Goal: Transaction & Acquisition: Purchase product/service

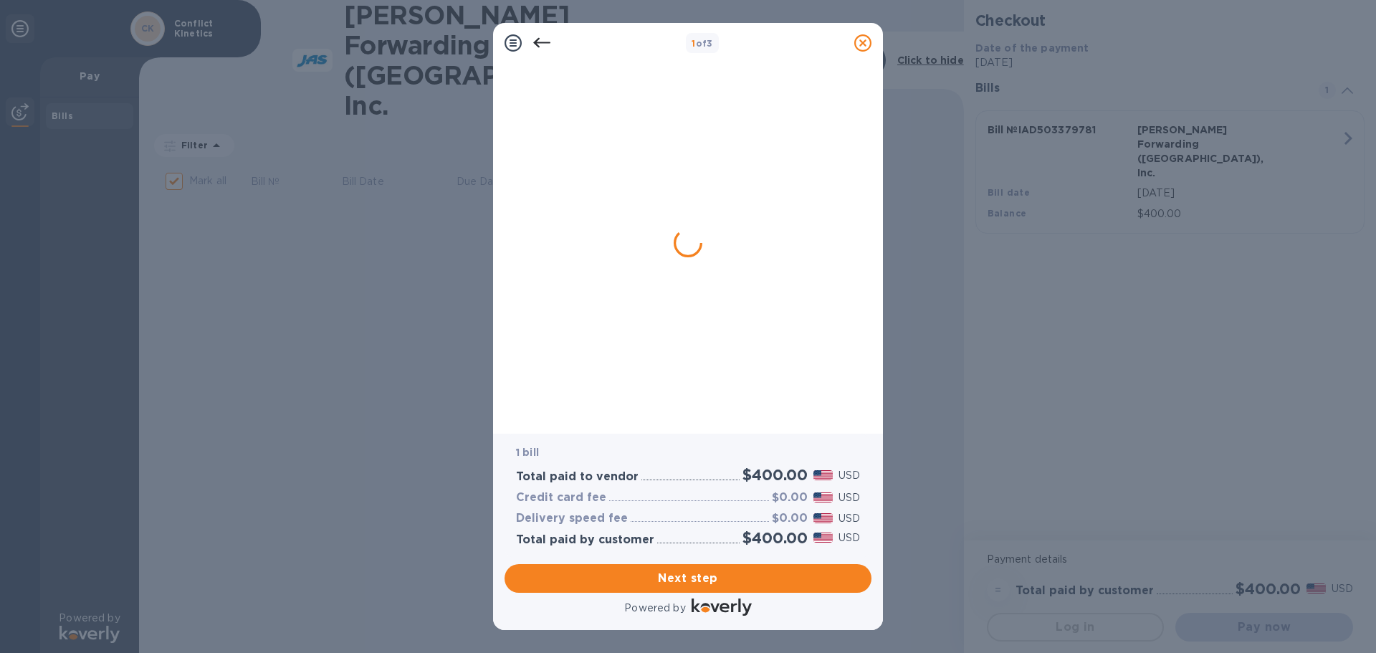
checkbox input "true"
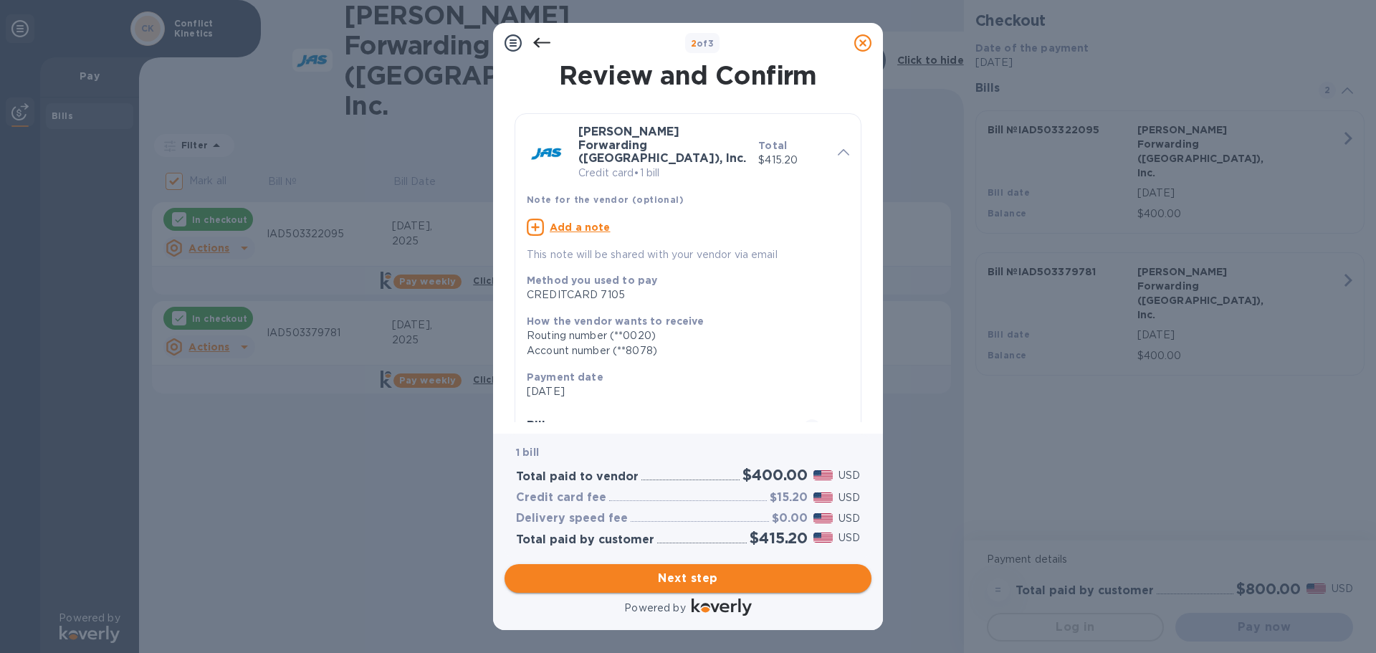
click at [684, 576] on span "Next step" at bounding box center [688, 578] width 344 height 17
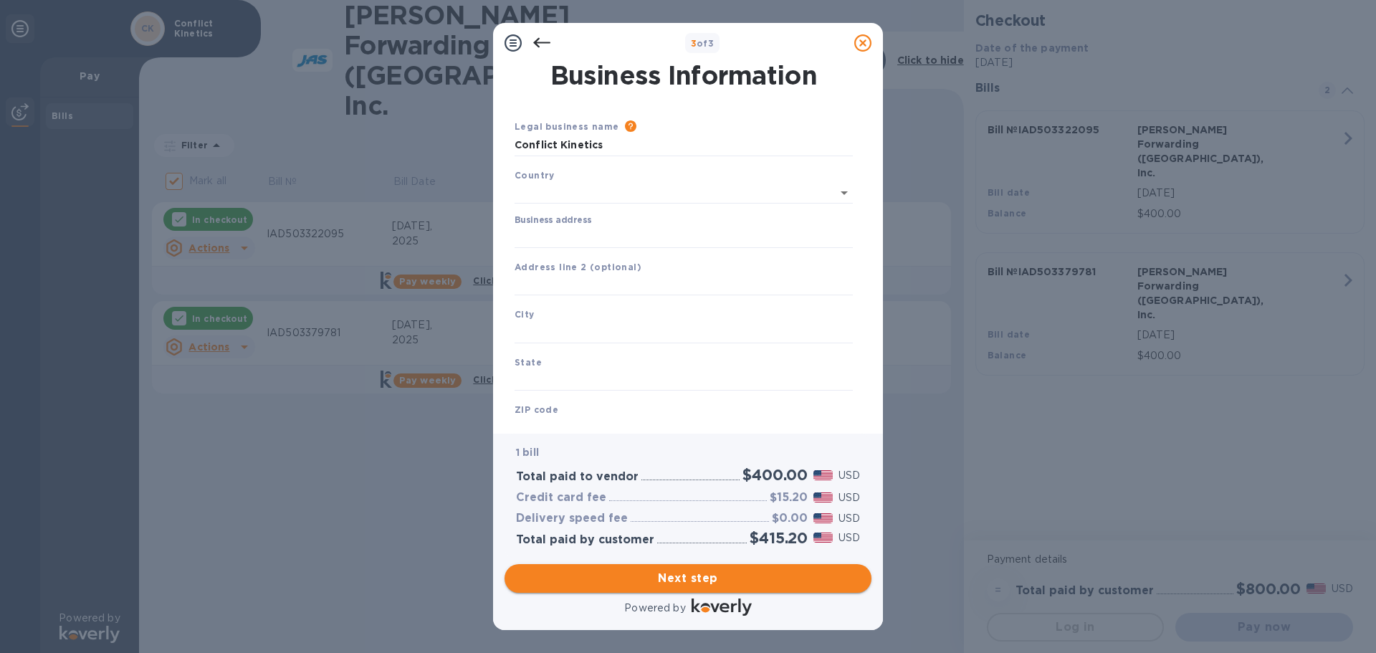
type input "[GEOGRAPHIC_DATA]"
click at [571, 233] on input "Business address" at bounding box center [684, 234] width 338 height 21
type input "[STREET_ADDRESS][PERSON_NAME]"
click at [543, 329] on input "text" at bounding box center [684, 329] width 338 height 21
type input "Reston"
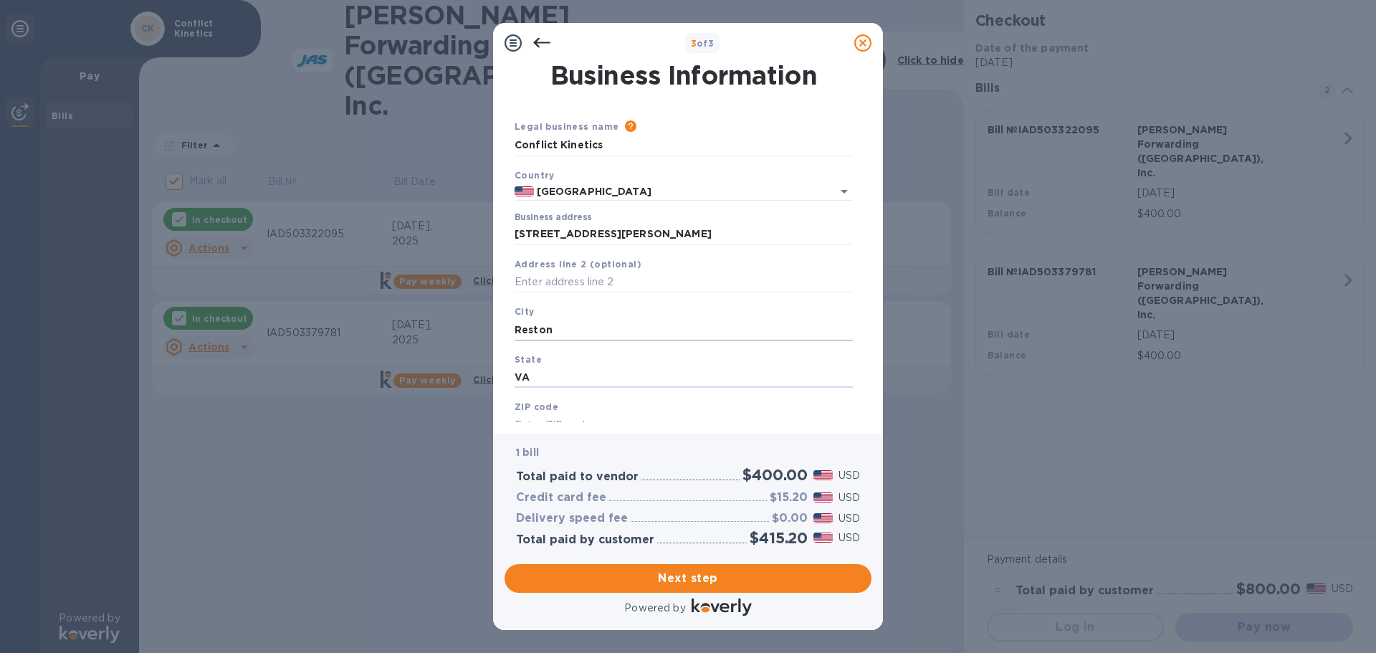
type input "VA"
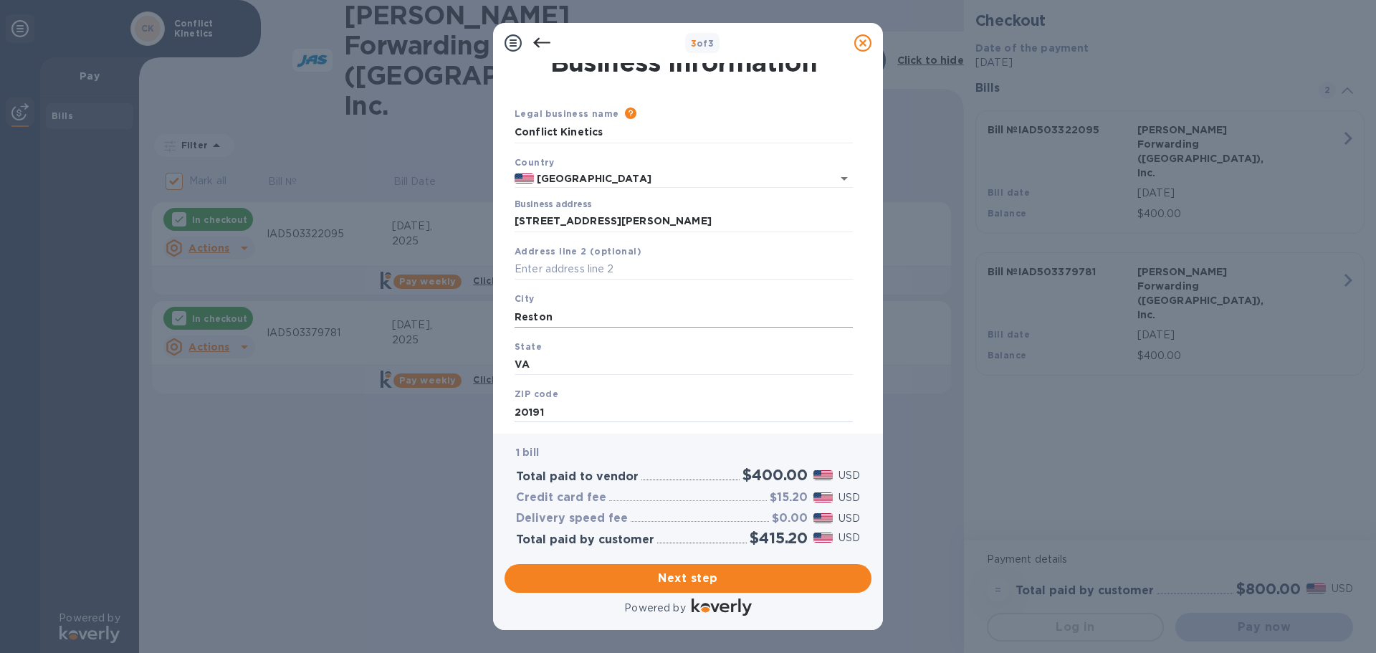
type input "20191"
click at [670, 573] on span "Next step" at bounding box center [688, 578] width 344 height 17
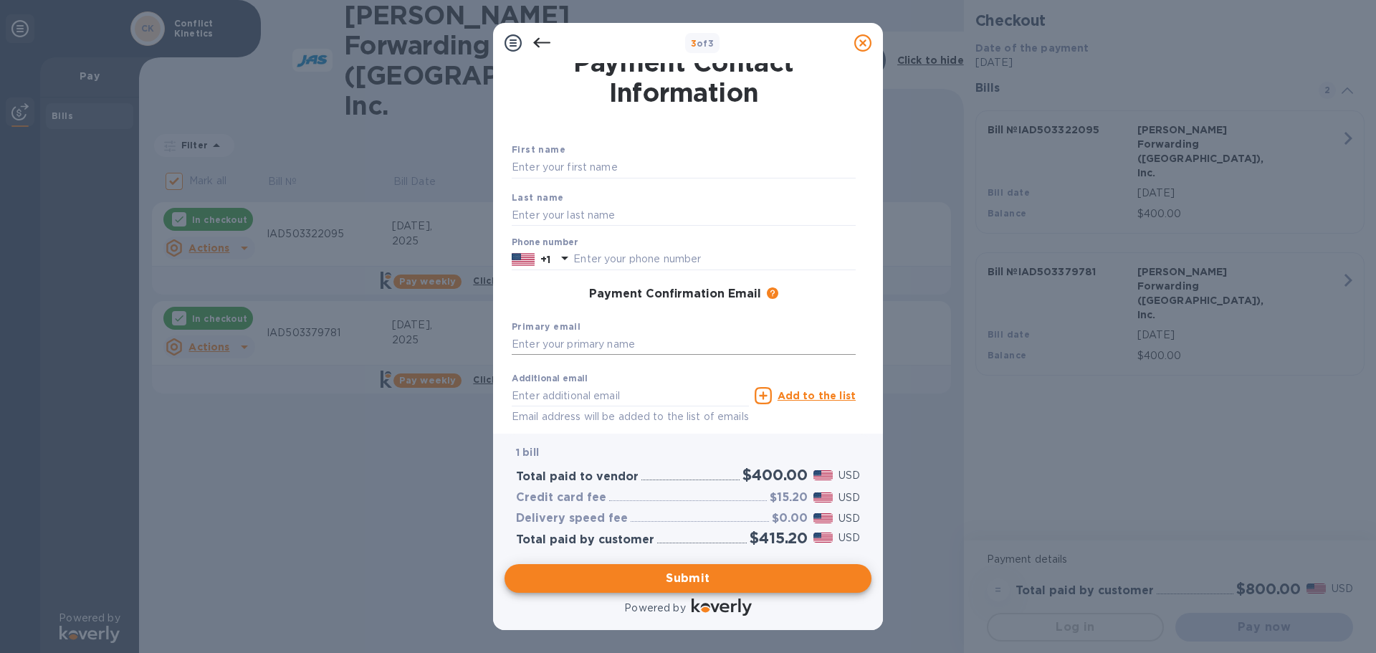
click at [548, 343] on input "text" at bounding box center [684, 344] width 344 height 21
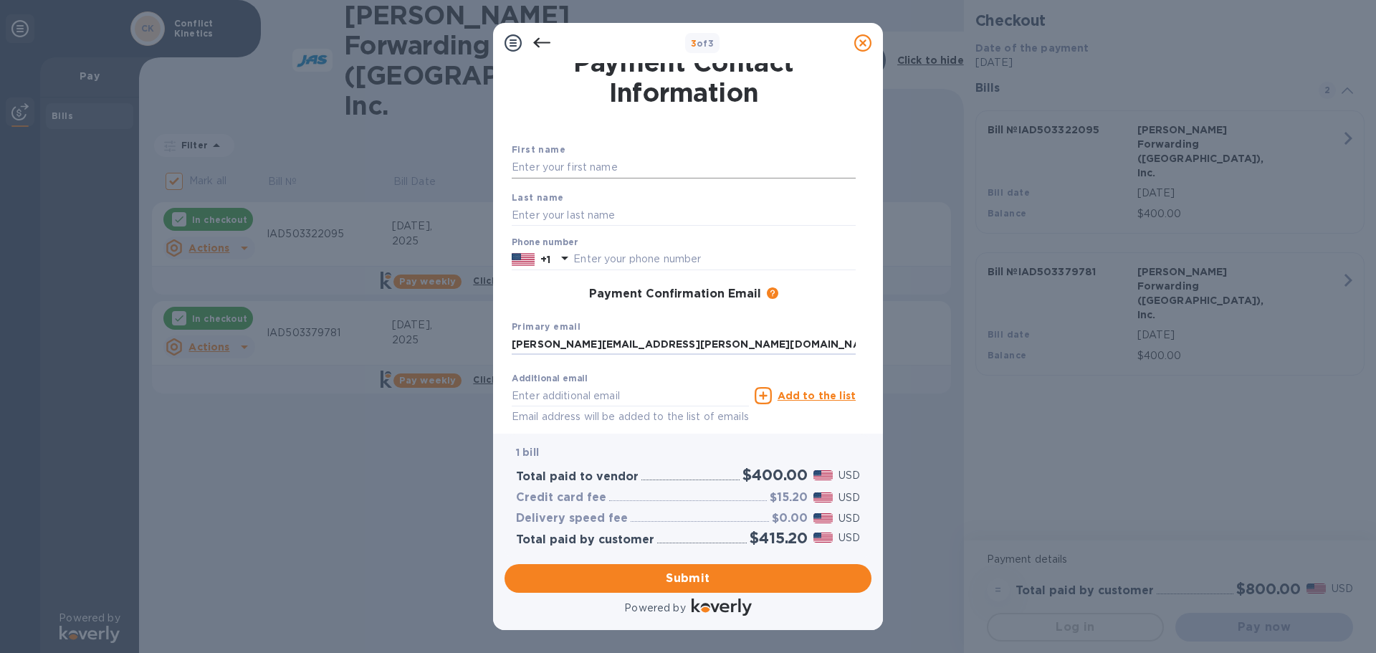
type input "[PERSON_NAME][EMAIL_ADDRESS][PERSON_NAME][DOMAIN_NAME]"
click at [555, 166] on input "text" at bounding box center [684, 167] width 344 height 21
type input "[PERSON_NAME]"
type input "2568102846"
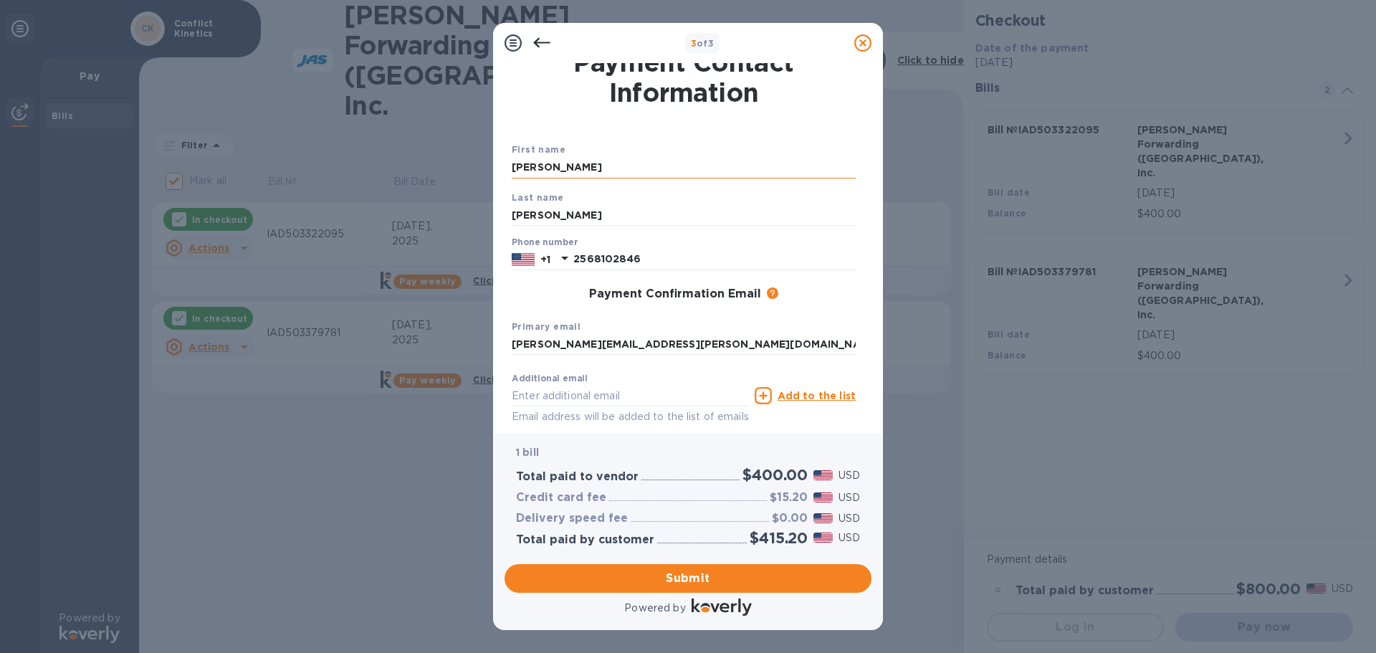
type input "[PERSON_NAME][EMAIL_ADDRESS][PERSON_NAME][DOMAIN_NAME]"
click at [670, 581] on span "Submit" at bounding box center [688, 578] width 344 height 17
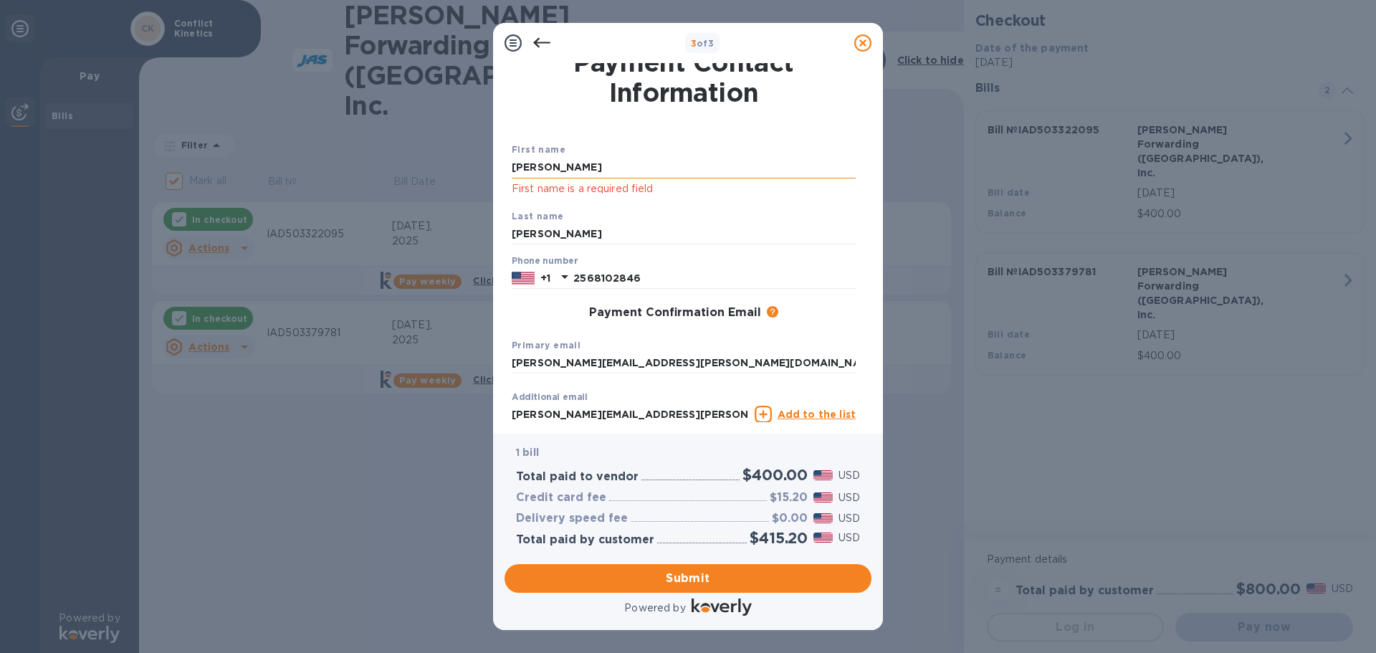
click at [556, 162] on input "[PERSON_NAME]" at bounding box center [684, 167] width 344 height 21
type input "[PERSON_NAME]"
click at [747, 214] on div "Last name [PERSON_NAME]" at bounding box center [683, 227] width 355 height 48
click at [722, 578] on span "Submit" at bounding box center [688, 578] width 344 height 17
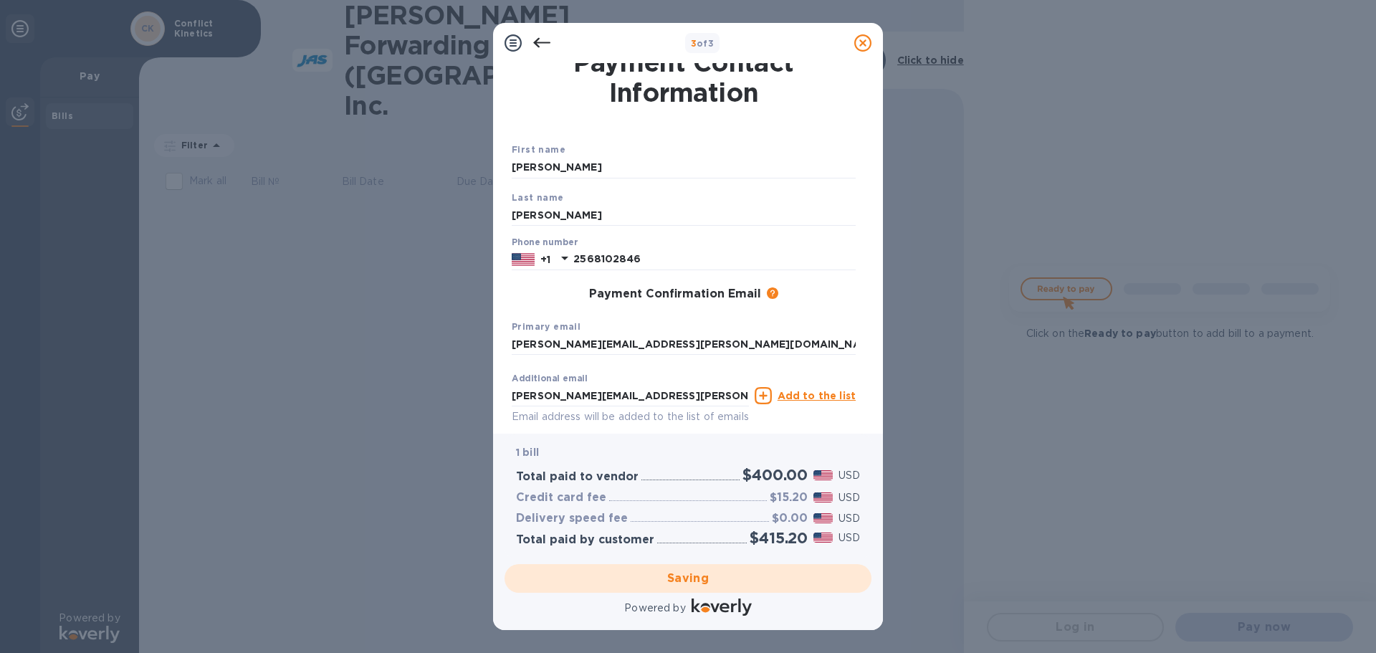
scroll to position [0, 0]
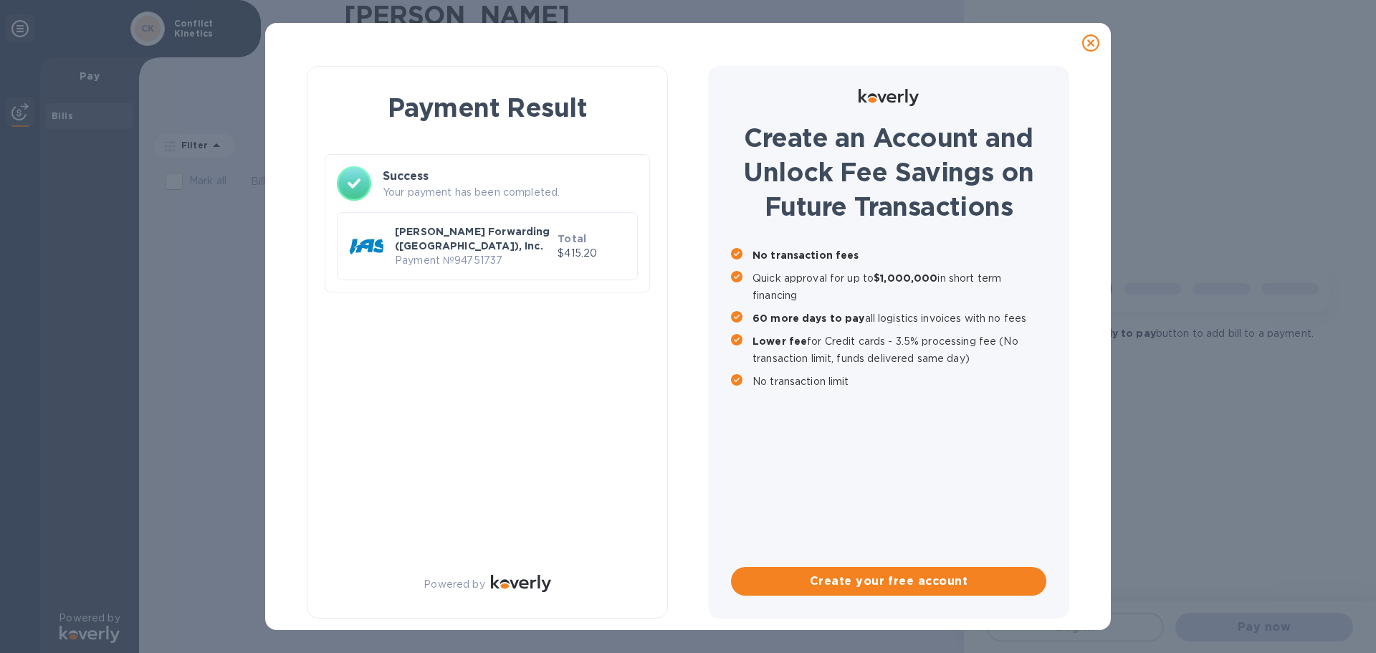
checkbox input "true"
